Goal: Task Accomplishment & Management: Use online tool/utility

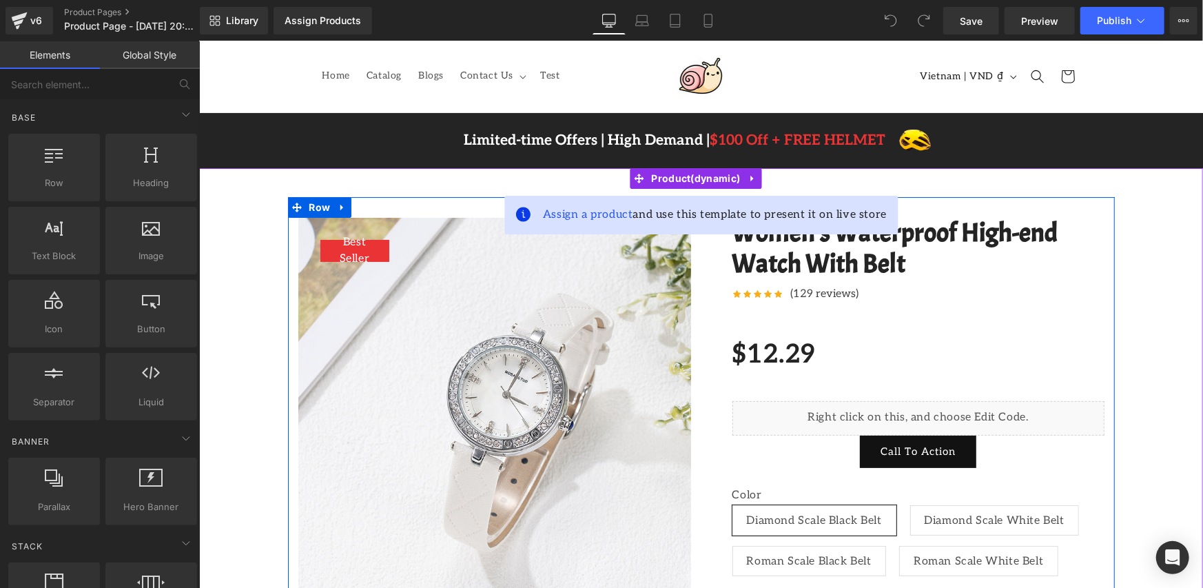
scroll to position [229, 0]
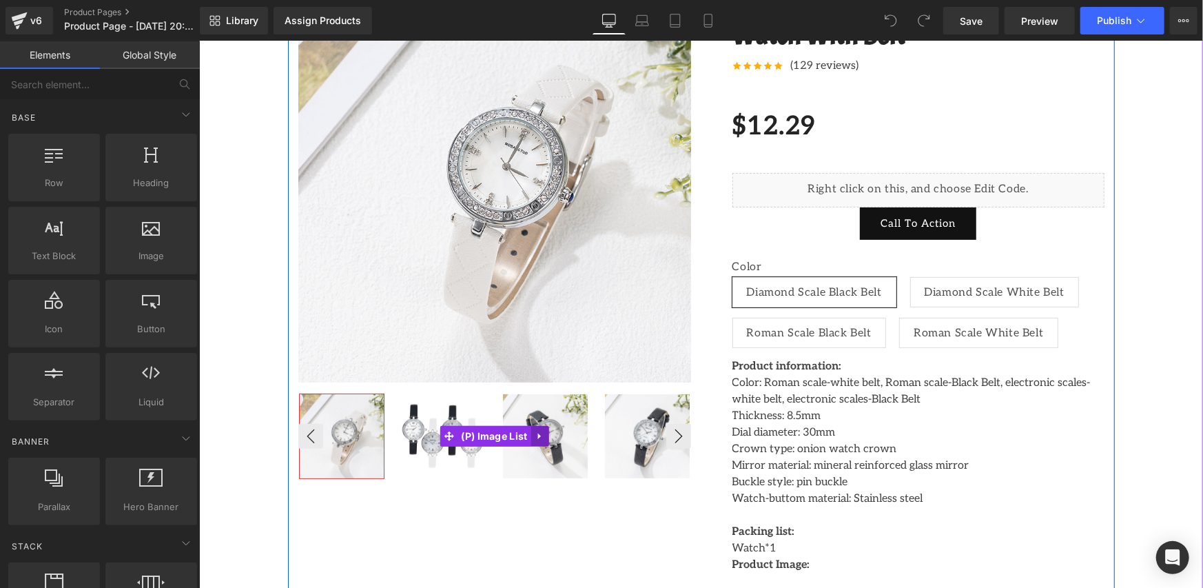
click at [541, 440] on link at bounding box center [539, 435] width 18 height 21
click at [544, 439] on icon at bounding box center [549, 436] width 10 height 10
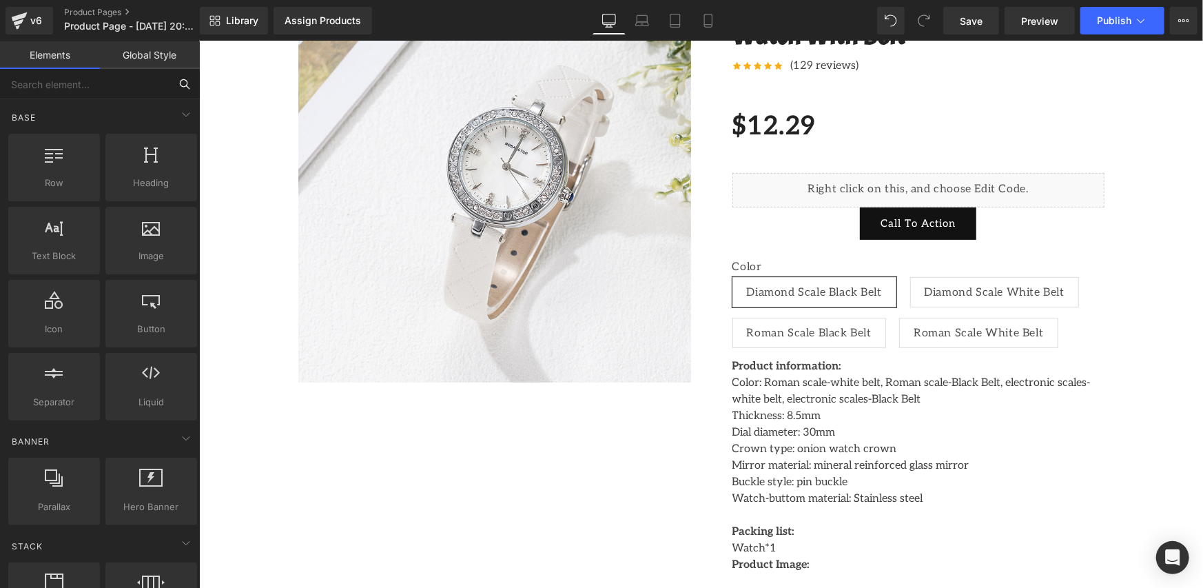
click at [65, 86] on input "text" at bounding box center [84, 84] width 169 height 30
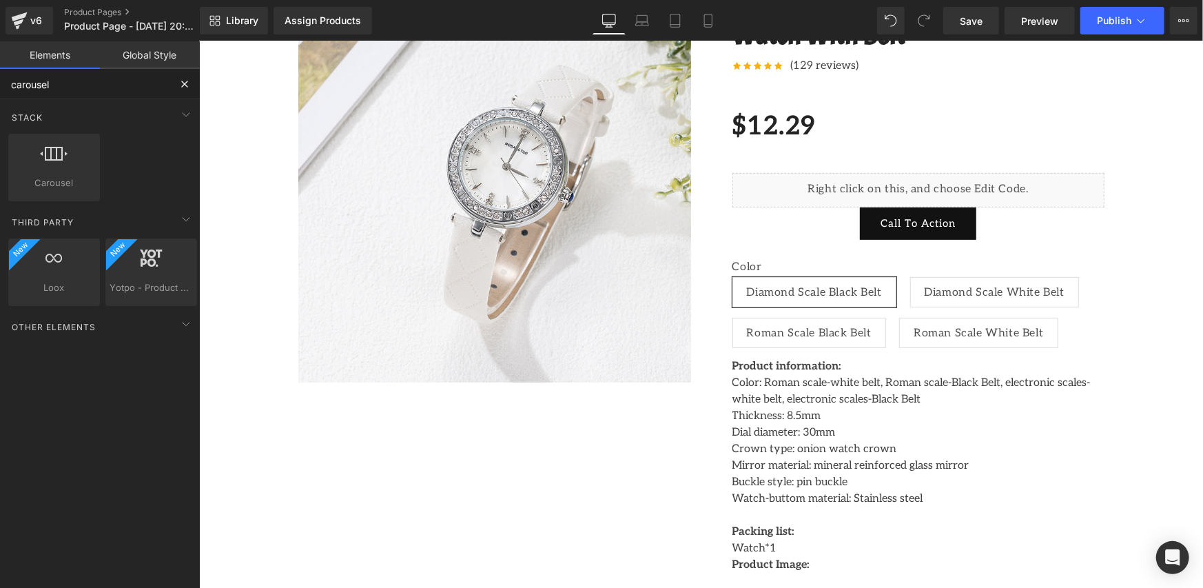
type input "carousel"
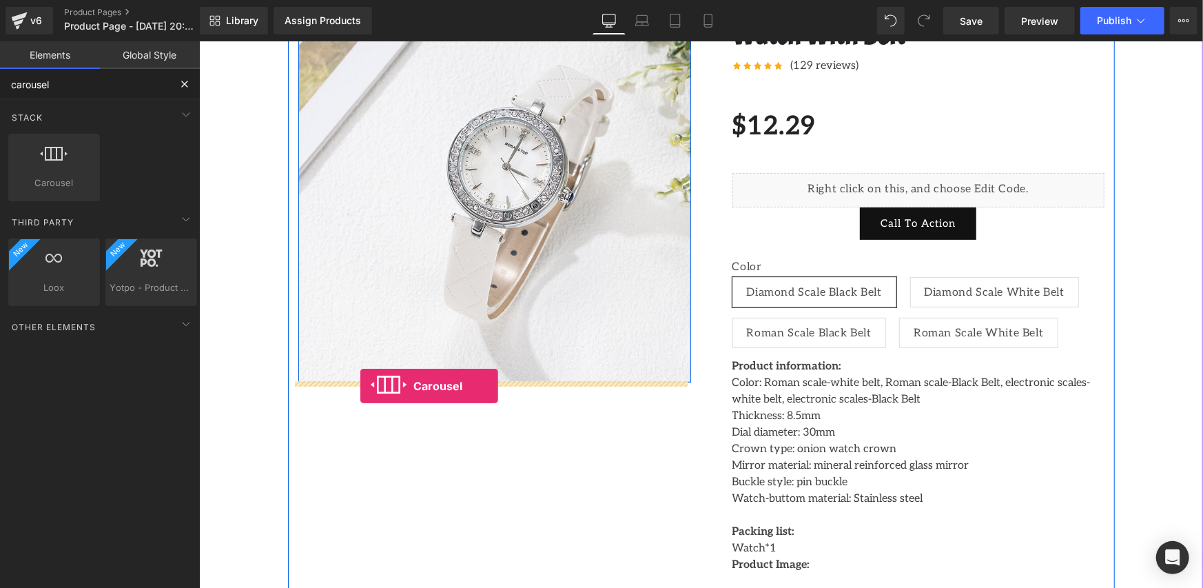
drag, startPoint x: 265, startPoint y: 187, endPoint x: 360, endPoint y: 386, distance: 220.0
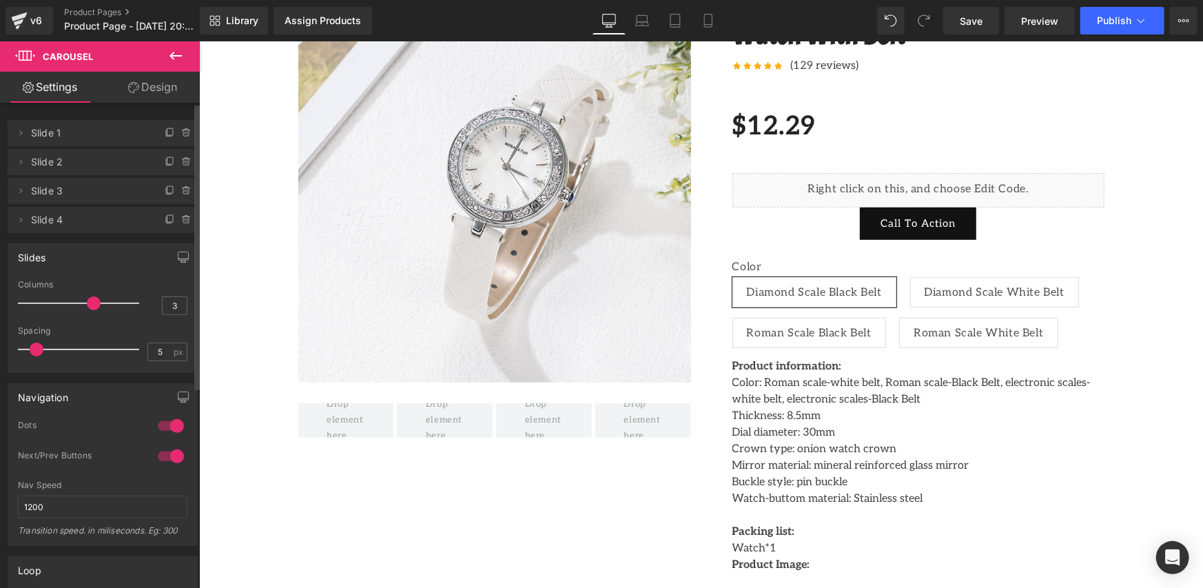
drag, startPoint x: 76, startPoint y: 307, endPoint x: 83, endPoint y: 307, distance: 7.6
click at [83, 307] on div at bounding box center [82, 303] width 114 height 28
drag, startPoint x: 90, startPoint y: 302, endPoint x: 109, endPoint y: 304, distance: 19.4
click at [110, 304] on span at bounding box center [117, 303] width 14 height 14
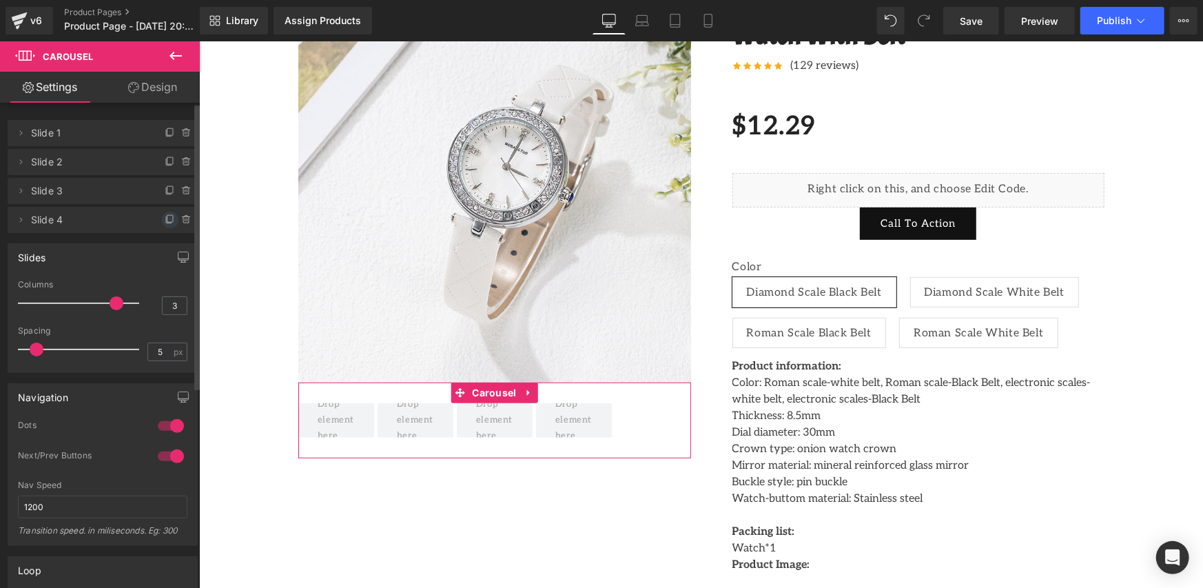
click at [165, 220] on icon at bounding box center [170, 219] width 11 height 11
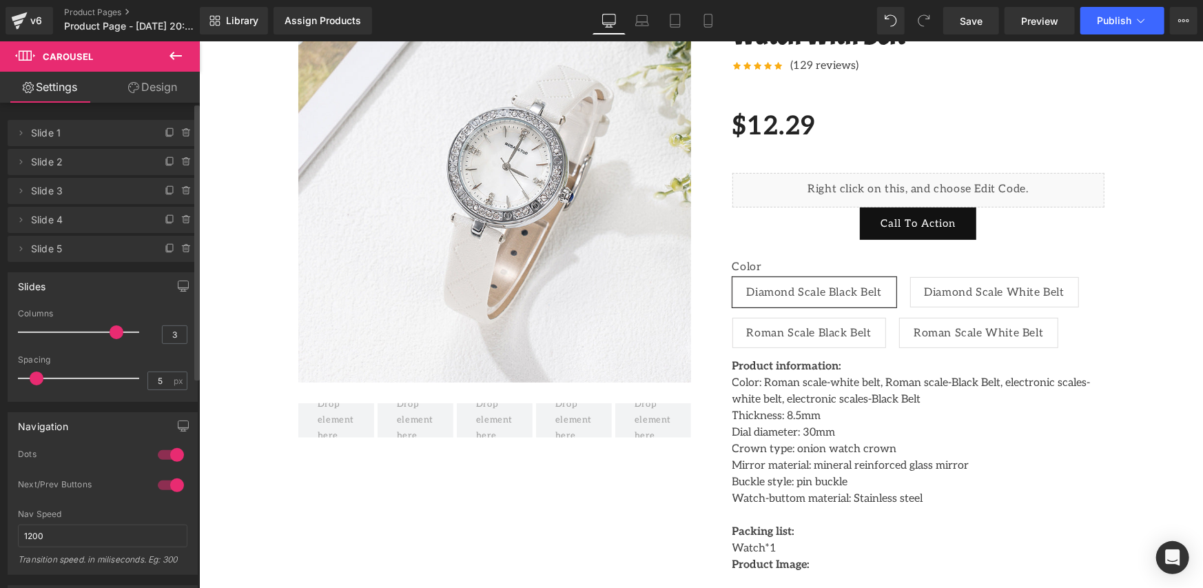
click at [166, 57] on button at bounding box center [176, 56] width 48 height 30
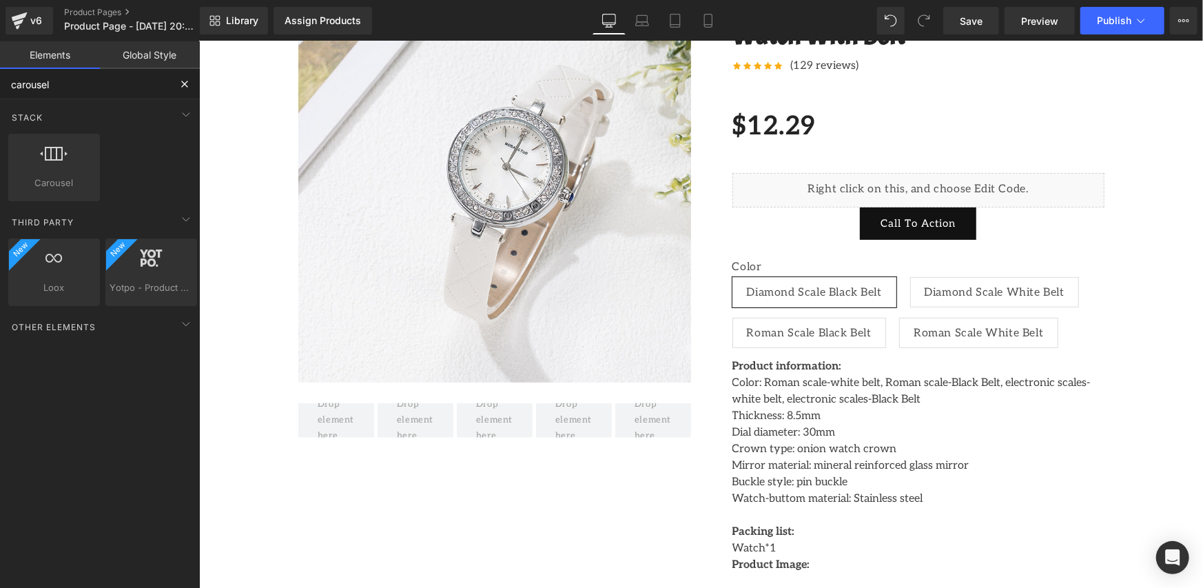
click at [122, 83] on input "carousel" at bounding box center [84, 84] width 169 height 30
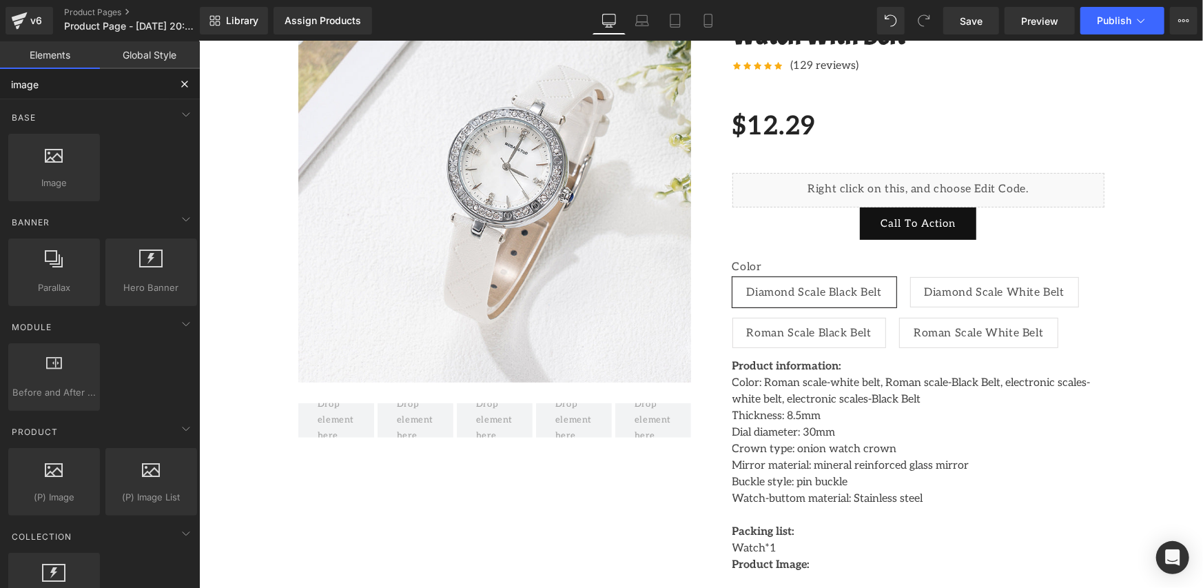
type input "image"
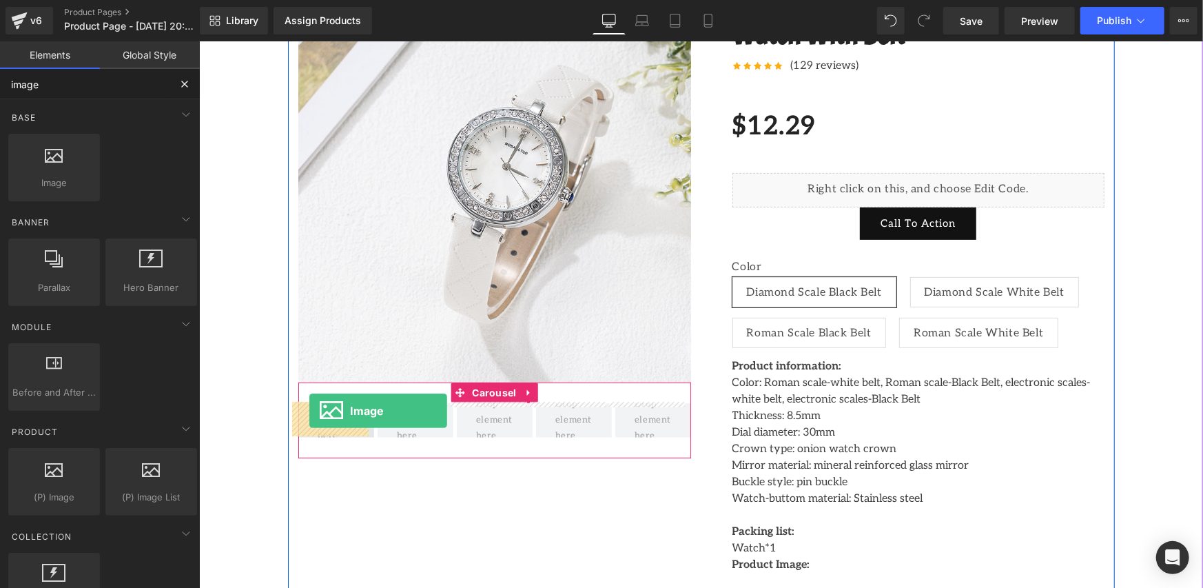
drag, startPoint x: 253, startPoint y: 195, endPoint x: 309, endPoint y: 410, distance: 222.1
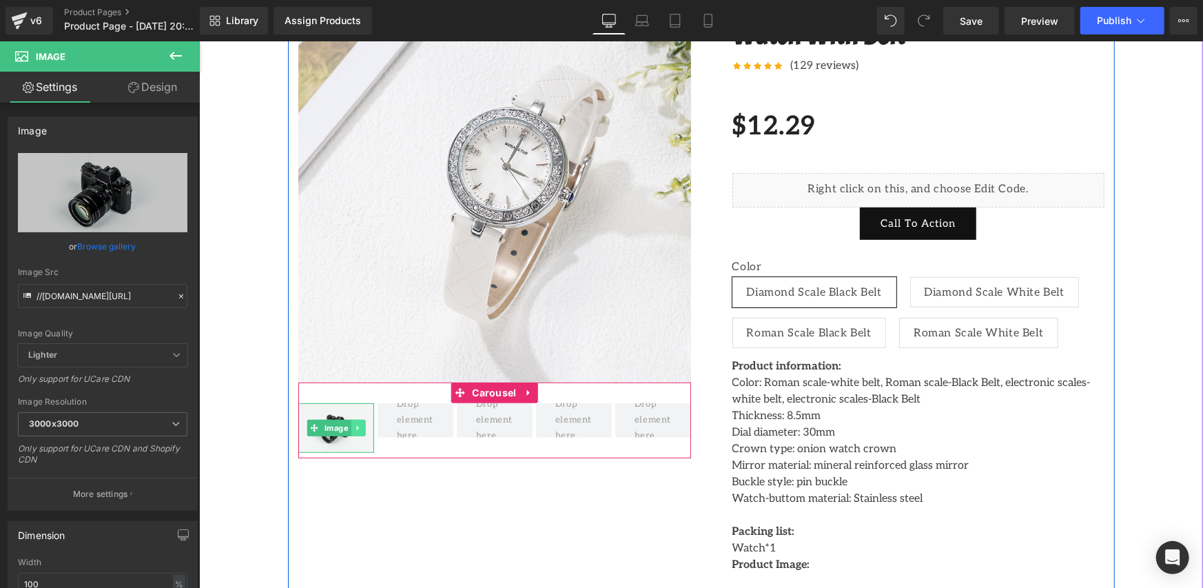
click at [353, 423] on icon at bounding box center [357, 427] width 8 height 8
click at [346, 426] on icon at bounding box center [350, 427] width 8 height 8
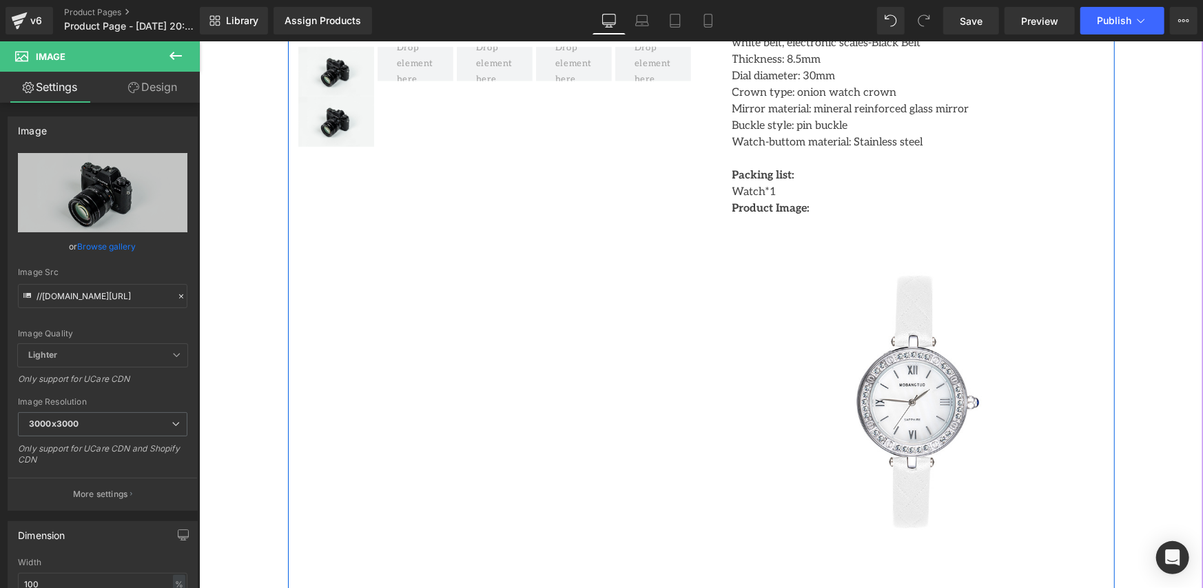
scroll to position [355, 0]
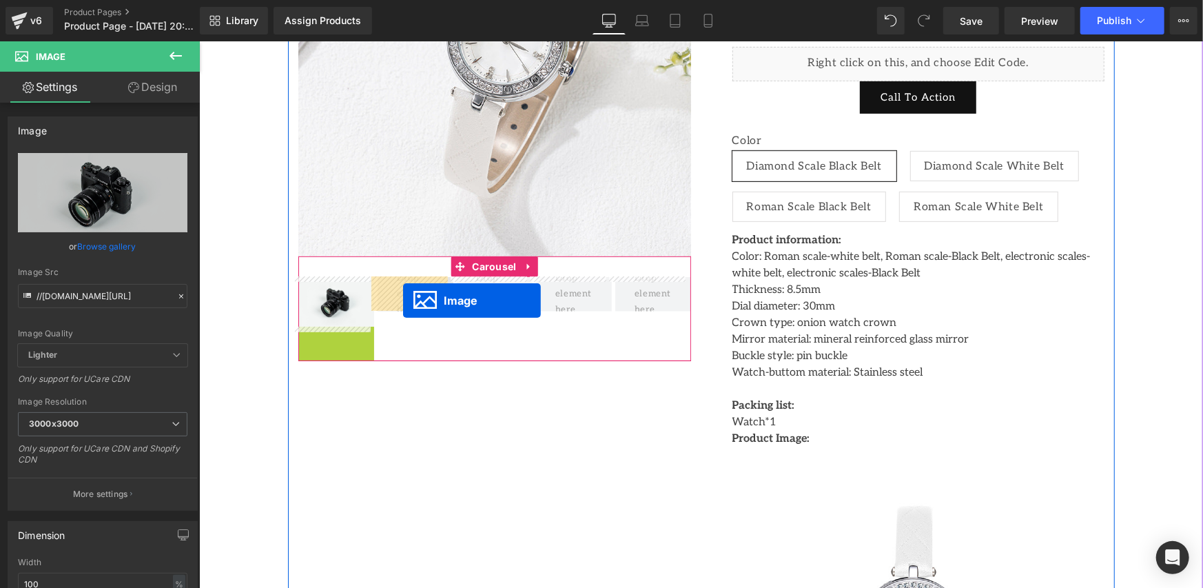
drag, startPoint x: 309, startPoint y: 350, endPoint x: 402, endPoint y: 300, distance: 106.3
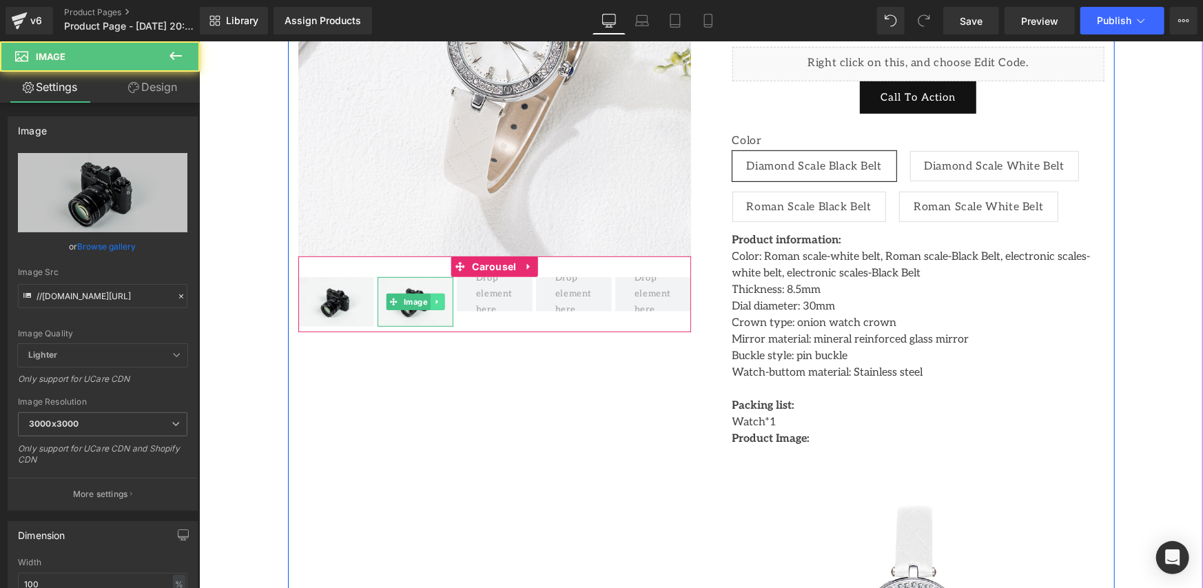
click at [433, 298] on icon at bounding box center [437, 301] width 8 height 8
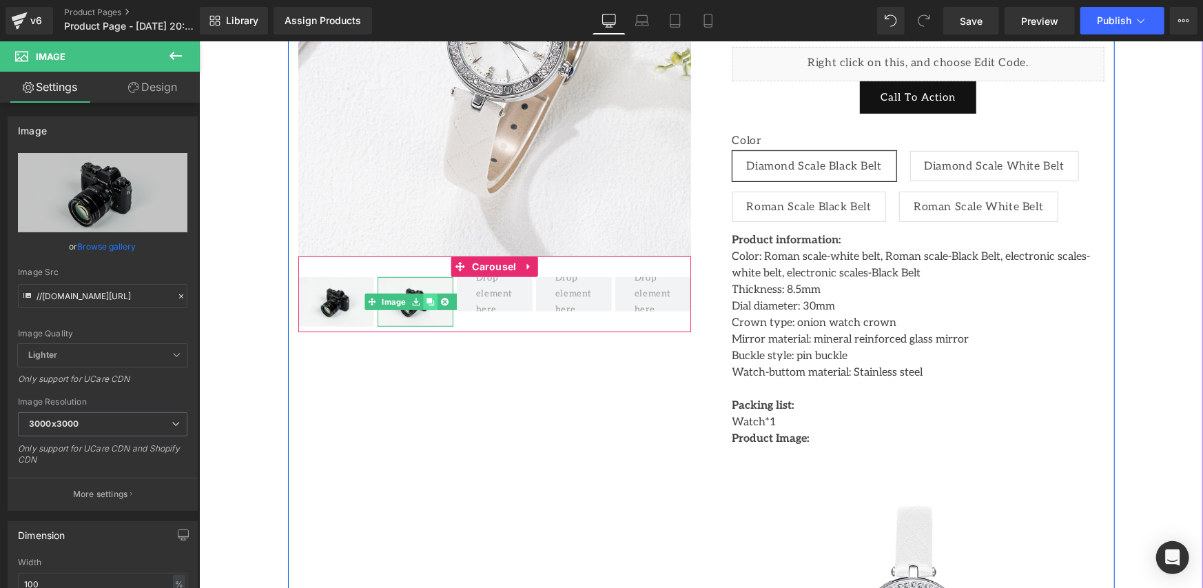
click at [425, 298] on icon at bounding box center [429, 301] width 8 height 8
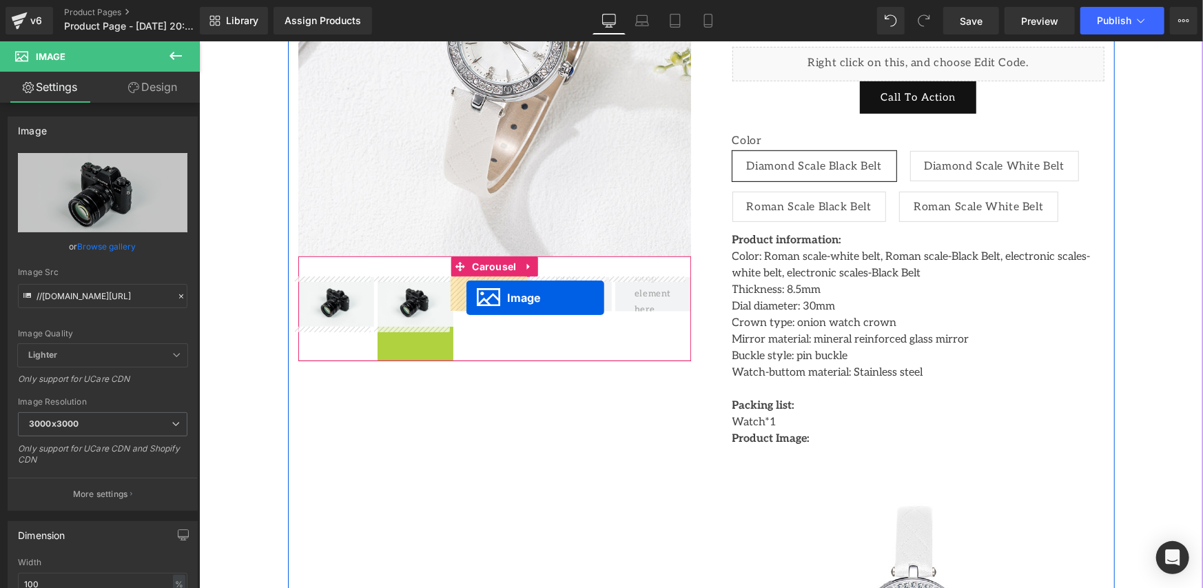
drag, startPoint x: 382, startPoint y: 349, endPoint x: 466, endPoint y: 297, distance: 98.7
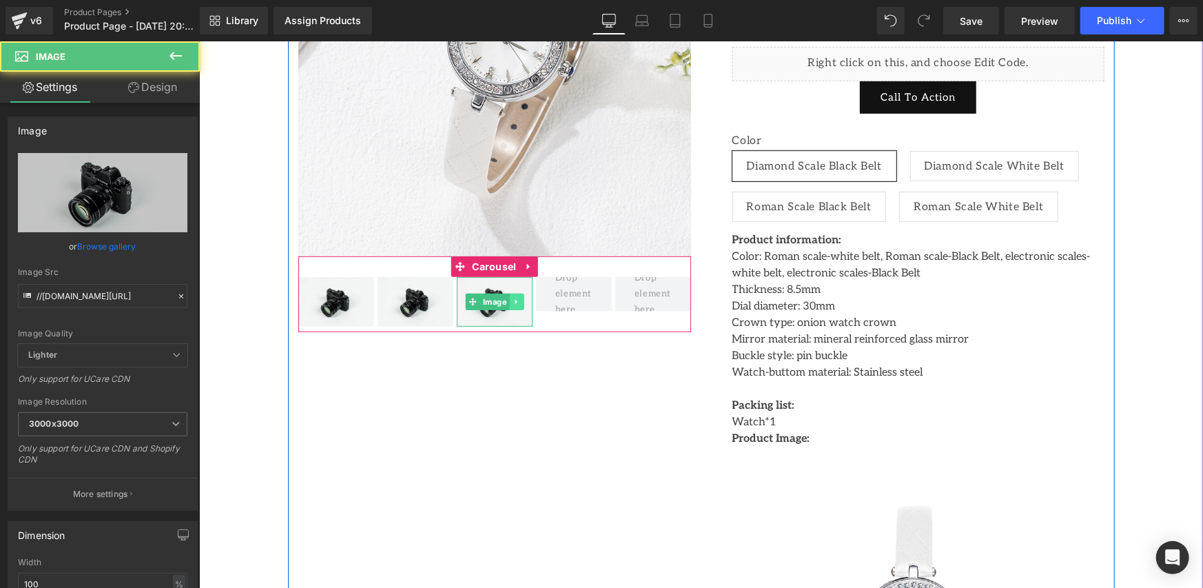
click at [515, 301] on link at bounding box center [515, 301] width 14 height 17
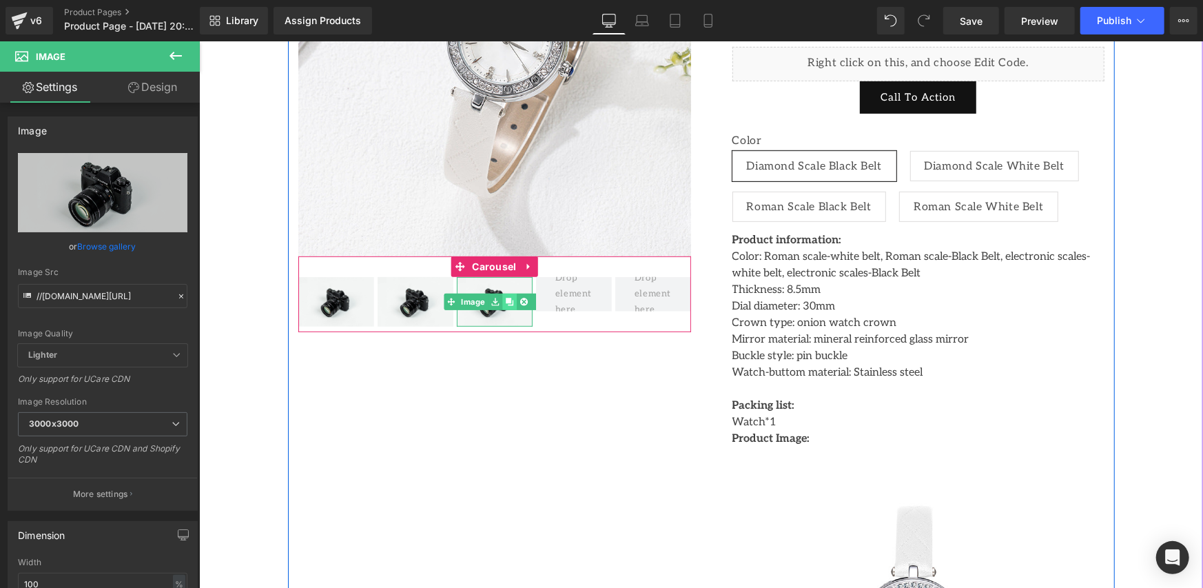
click at [504, 304] on icon at bounding box center [508, 301] width 8 height 8
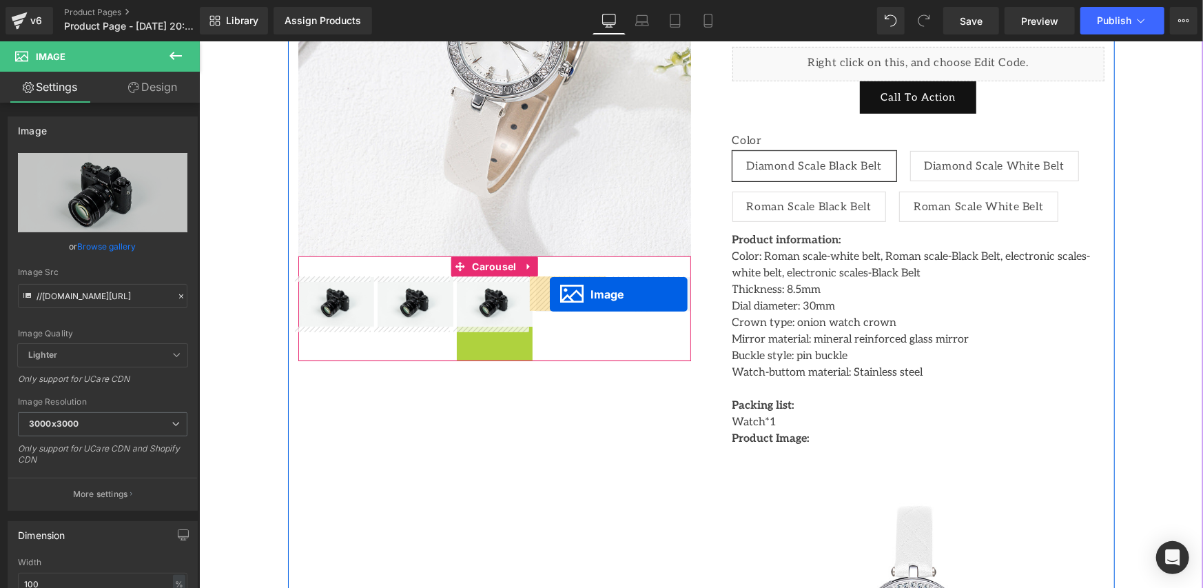
drag, startPoint x: 468, startPoint y: 353, endPoint x: 549, endPoint y: 293, distance: 101.0
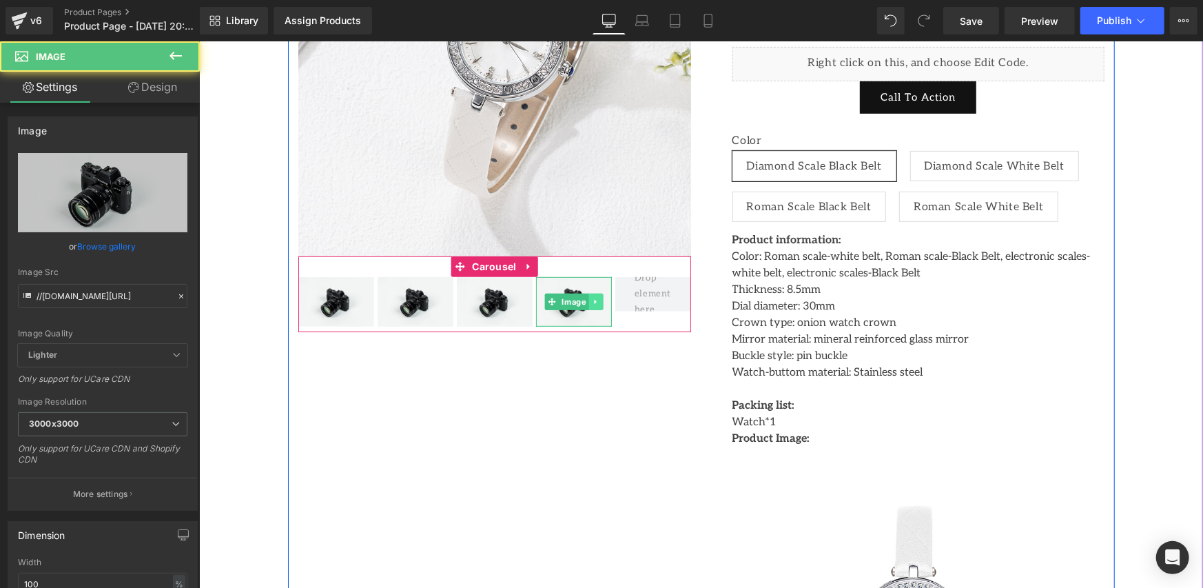
click at [591, 299] on icon at bounding box center [595, 301] width 8 height 8
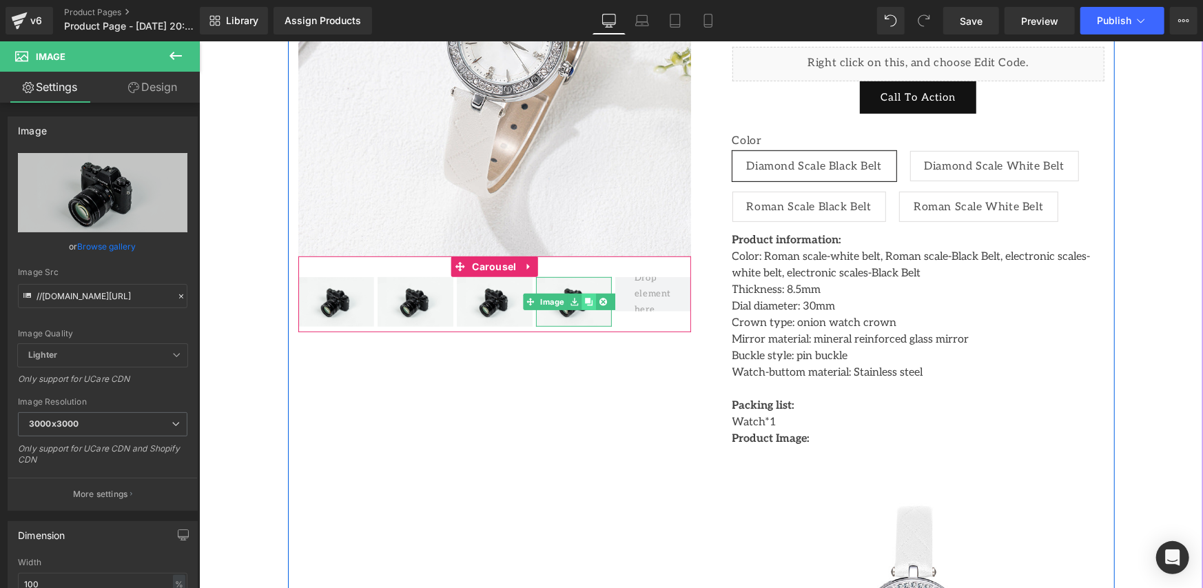
click at [583, 302] on icon at bounding box center [587, 301] width 8 height 8
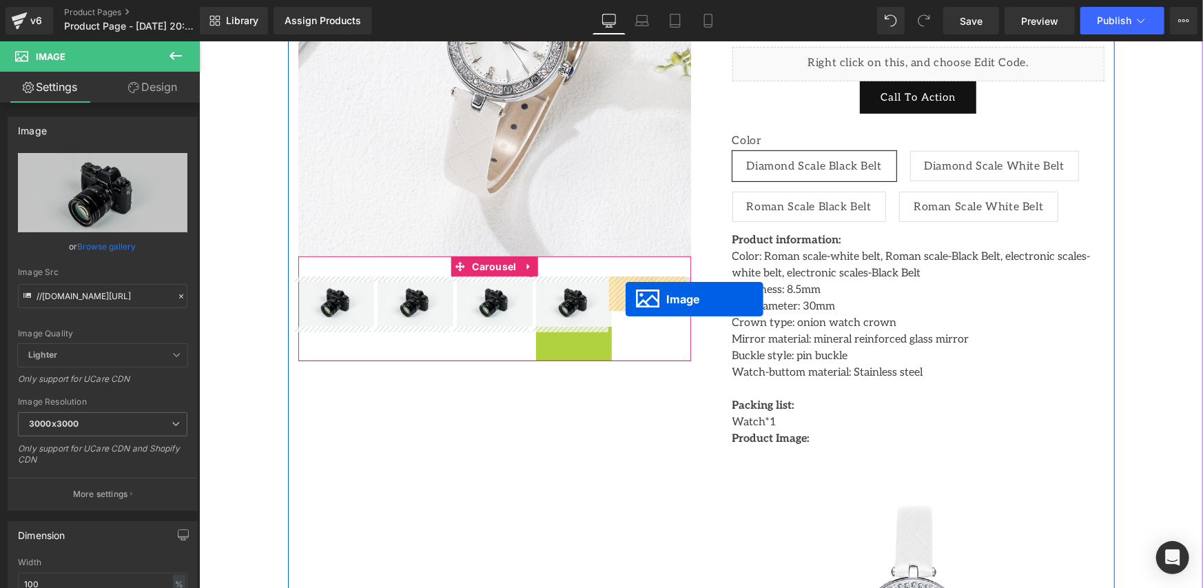
drag, startPoint x: 544, startPoint y: 349, endPoint x: 625, endPoint y: 298, distance: 96.0
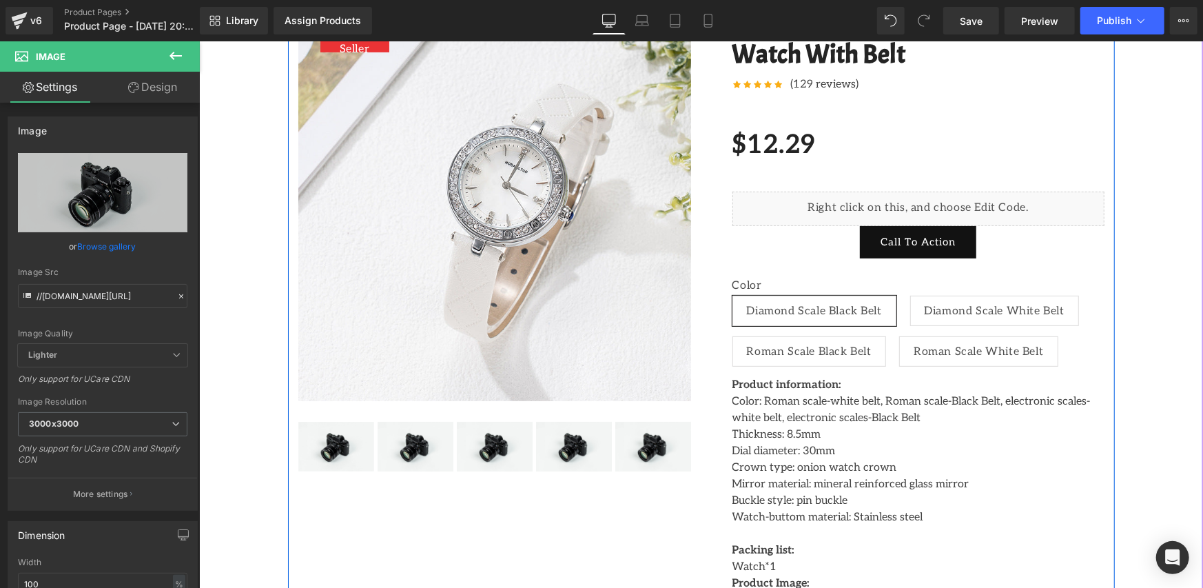
scroll to position [213, 0]
